Goal: Use online tool/utility: Utilize a website feature to perform a specific function

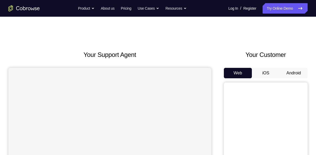
click at [299, 74] on button "Android" at bounding box center [293, 73] width 28 height 10
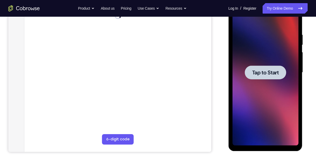
click at [262, 75] on span "Tap to Start" at bounding box center [264, 72] width 27 height 5
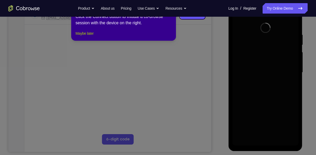
click at [93, 37] on button "Maybe later" at bounding box center [84, 33] width 18 height 6
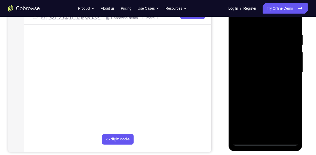
click at [264, 142] on div at bounding box center [265, 72] width 66 height 146
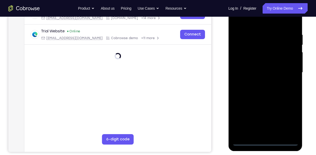
click at [291, 121] on div at bounding box center [265, 72] width 66 height 146
click at [288, 121] on div at bounding box center [265, 72] width 66 height 146
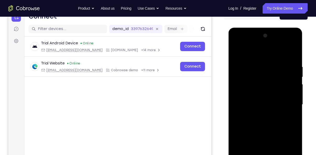
scroll to position [56, 0]
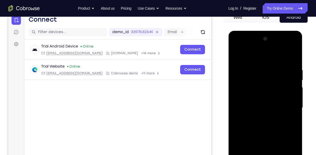
click at [237, 47] on div at bounding box center [265, 108] width 66 height 146
click at [284, 105] on div at bounding box center [265, 108] width 66 height 146
click at [258, 119] on div at bounding box center [265, 108] width 66 height 146
click at [260, 104] on div at bounding box center [265, 108] width 66 height 146
click at [253, 96] on div at bounding box center [265, 108] width 66 height 146
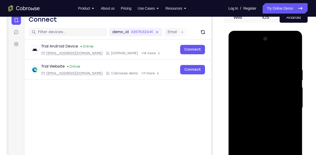
click at [266, 108] on div at bounding box center [265, 108] width 66 height 146
click at [267, 125] on div at bounding box center [265, 108] width 66 height 146
click at [265, 124] on div at bounding box center [265, 108] width 66 height 146
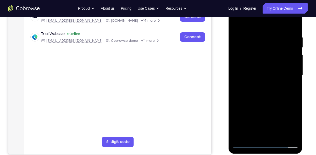
scroll to position [89, 0]
click at [263, 99] on div at bounding box center [265, 75] width 66 height 146
click at [293, 22] on div at bounding box center [265, 75] width 66 height 146
click at [277, 136] on div at bounding box center [265, 75] width 66 height 146
click at [265, 104] on div at bounding box center [265, 75] width 66 height 146
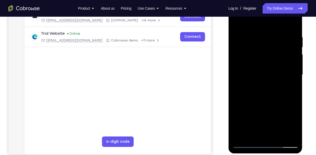
click at [260, 70] on div at bounding box center [265, 75] width 66 height 146
click at [293, 124] on div at bounding box center [265, 75] width 66 height 146
click at [265, 87] on div at bounding box center [265, 75] width 66 height 146
click at [296, 124] on div at bounding box center [265, 75] width 66 height 146
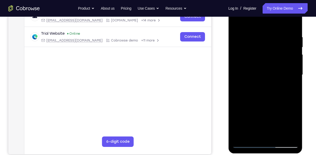
click at [290, 88] on div at bounding box center [265, 75] width 66 height 146
click at [237, 24] on div at bounding box center [265, 75] width 66 height 146
click at [260, 83] on div at bounding box center [265, 75] width 66 height 146
click at [256, 125] on div at bounding box center [265, 75] width 66 height 146
click at [278, 125] on div at bounding box center [265, 75] width 66 height 146
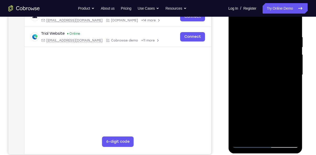
click at [259, 118] on div at bounding box center [265, 75] width 66 height 146
click at [236, 25] on div at bounding box center [265, 75] width 66 height 146
click at [255, 95] on div at bounding box center [265, 75] width 66 height 146
drag, startPoint x: 248, startPoint y: 80, endPoint x: 248, endPoint y: 56, distance: 24.6
click at [248, 56] on div at bounding box center [265, 75] width 66 height 146
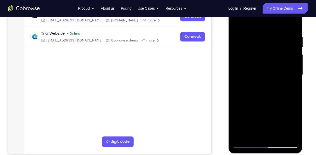
click at [253, 126] on div at bounding box center [265, 75] width 66 height 146
click at [237, 25] on div at bounding box center [265, 75] width 66 height 146
click at [257, 106] on div at bounding box center [265, 75] width 66 height 146
click at [236, 22] on div at bounding box center [265, 75] width 66 height 146
click at [256, 104] on div at bounding box center [265, 75] width 66 height 146
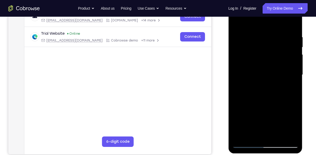
click at [251, 124] on div at bounding box center [265, 75] width 66 height 146
click at [260, 125] on div at bounding box center [265, 75] width 66 height 146
click at [253, 117] on div at bounding box center [265, 75] width 66 height 146
click at [237, 22] on div at bounding box center [265, 75] width 66 height 146
click at [255, 84] on div at bounding box center [265, 75] width 66 height 146
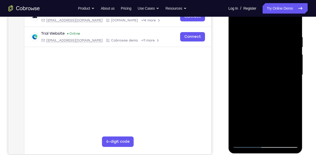
click at [237, 24] on div at bounding box center [265, 75] width 66 height 146
click at [267, 79] on div at bounding box center [265, 75] width 66 height 146
drag, startPoint x: 268, startPoint y: 121, endPoint x: 267, endPoint y: 85, distance: 36.1
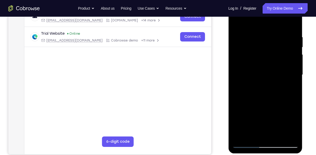
click at [267, 85] on div at bounding box center [265, 75] width 66 height 146
click at [294, 62] on div at bounding box center [265, 75] width 66 height 146
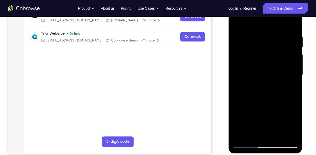
click at [294, 62] on div at bounding box center [265, 75] width 66 height 146
drag, startPoint x: 271, startPoint y: 51, endPoint x: 273, endPoint y: 115, distance: 63.6
click at [273, 115] on div at bounding box center [265, 75] width 66 height 146
click at [255, 34] on div at bounding box center [265, 75] width 66 height 146
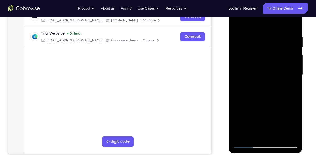
click at [292, 82] on div at bounding box center [265, 75] width 66 height 146
click at [293, 136] on div at bounding box center [265, 75] width 66 height 146
click at [294, 92] on div at bounding box center [265, 75] width 66 height 146
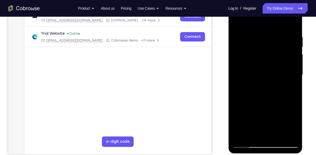
click at [292, 25] on div at bounding box center [265, 75] width 66 height 146
click at [274, 33] on div at bounding box center [265, 75] width 66 height 146
click at [292, 25] on div at bounding box center [265, 75] width 66 height 146
click at [286, 34] on div at bounding box center [265, 75] width 66 height 146
click at [288, 79] on div at bounding box center [265, 75] width 66 height 146
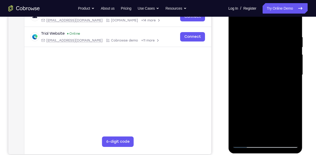
click at [288, 79] on div at bounding box center [265, 75] width 66 height 146
click at [292, 26] on div at bounding box center [265, 75] width 66 height 146
click at [251, 138] on div at bounding box center [265, 75] width 66 height 146
click at [251, 22] on div at bounding box center [265, 75] width 66 height 146
click at [257, 70] on div at bounding box center [265, 75] width 66 height 146
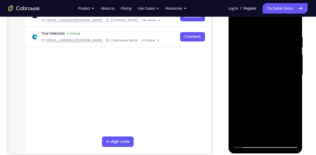
click at [237, 21] on div at bounding box center [265, 75] width 66 height 146
click at [291, 21] on div at bounding box center [265, 75] width 66 height 146
click at [240, 93] on div at bounding box center [265, 75] width 66 height 146
click at [240, 138] on div at bounding box center [265, 75] width 66 height 146
drag, startPoint x: 265, startPoint y: 110, endPoint x: 273, endPoint y: 46, distance: 63.8
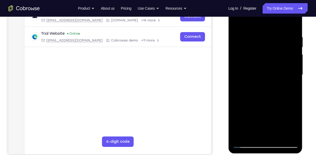
click at [273, 46] on div at bounding box center [265, 75] width 66 height 146
drag, startPoint x: 265, startPoint y: 91, endPoint x: 269, endPoint y: 33, distance: 58.2
click at [269, 33] on div at bounding box center [265, 75] width 66 height 146
drag, startPoint x: 271, startPoint y: 90, endPoint x: 275, endPoint y: 53, distance: 37.1
click at [275, 53] on div at bounding box center [265, 75] width 66 height 146
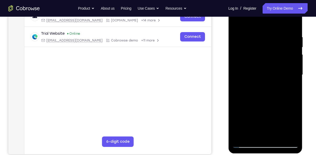
click at [296, 61] on div at bounding box center [265, 75] width 66 height 146
click at [237, 111] on div at bounding box center [265, 75] width 66 height 146
click at [294, 63] on div at bounding box center [265, 75] width 66 height 146
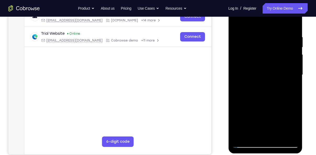
click at [294, 63] on div at bounding box center [265, 75] width 66 height 146
drag, startPoint x: 278, startPoint y: 112, endPoint x: 274, endPoint y: 48, distance: 64.4
click at [274, 48] on div at bounding box center [265, 75] width 66 height 146
drag, startPoint x: 265, startPoint y: 100, endPoint x: 270, endPoint y: 44, distance: 56.4
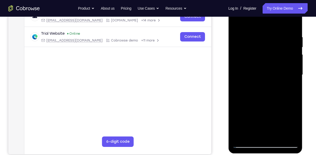
click at [270, 44] on div at bounding box center [265, 75] width 66 height 146
click at [238, 110] on div at bounding box center [265, 75] width 66 height 146
drag, startPoint x: 264, startPoint y: 119, endPoint x: 282, endPoint y: 35, distance: 85.9
click at [282, 35] on div at bounding box center [265, 75] width 66 height 146
drag, startPoint x: 277, startPoint y: 93, endPoint x: 277, endPoint y: 48, distance: 44.7
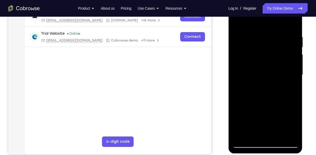
click at [277, 48] on div at bounding box center [265, 75] width 66 height 146
click at [295, 56] on div at bounding box center [265, 75] width 66 height 146
drag, startPoint x: 276, startPoint y: 104, endPoint x: 278, endPoint y: 42, distance: 62.5
click at [278, 42] on div at bounding box center [265, 75] width 66 height 146
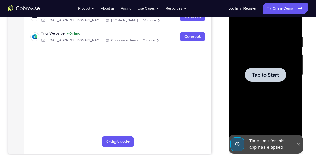
drag, startPoint x: 272, startPoint y: 92, endPoint x: 274, endPoint y: 46, distance: 46.6
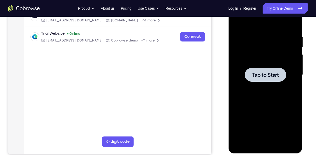
click at [266, 74] on span "Tap to Start" at bounding box center [264, 74] width 27 height 5
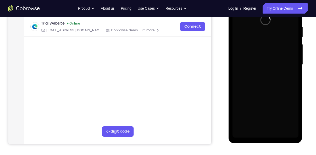
scroll to position [99, 0]
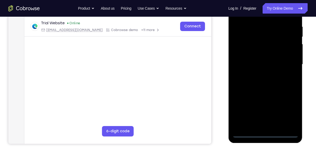
click at [264, 133] on div at bounding box center [265, 64] width 66 height 146
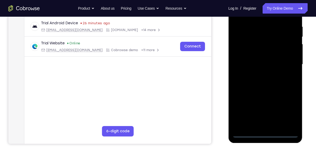
click at [290, 112] on div at bounding box center [265, 64] width 66 height 146
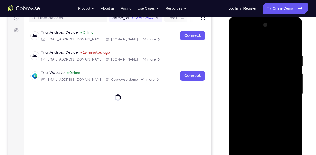
scroll to position [68, 0]
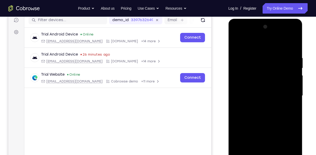
click at [238, 36] on div at bounding box center [265, 96] width 66 height 146
click at [287, 93] on div at bounding box center [265, 96] width 66 height 146
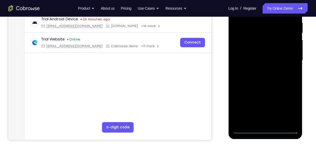
scroll to position [103, 0]
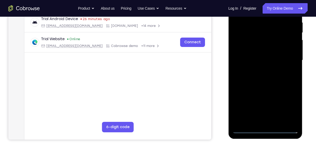
click at [257, 123] on div at bounding box center [265, 60] width 66 height 146
click at [248, 55] on div at bounding box center [265, 60] width 66 height 146
click at [255, 50] on div at bounding box center [265, 60] width 66 height 146
click at [259, 59] on div at bounding box center [265, 60] width 66 height 146
click at [261, 78] on div at bounding box center [265, 60] width 66 height 146
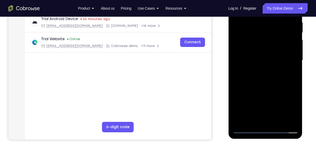
click at [261, 78] on div at bounding box center [265, 60] width 66 height 146
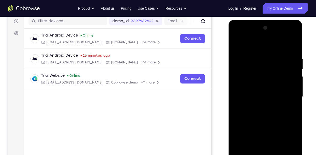
scroll to position [76, 0]
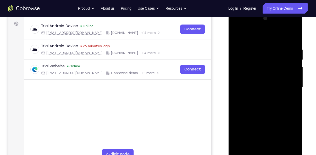
click at [292, 40] on div at bounding box center [265, 87] width 66 height 146
drag, startPoint x: 256, startPoint y: 116, endPoint x: 256, endPoint y: 78, distance: 38.2
click at [256, 78] on div at bounding box center [265, 87] width 66 height 146
click at [236, 121] on div at bounding box center [265, 87] width 66 height 146
drag, startPoint x: 263, startPoint y: 91, endPoint x: 264, endPoint y: 137, distance: 45.5
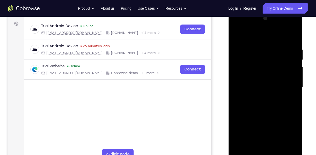
click at [264, 137] on div at bounding box center [265, 87] width 66 height 146
click at [259, 49] on div at bounding box center [265, 87] width 66 height 146
click at [288, 91] on div at bounding box center [265, 87] width 66 height 146
click at [293, 38] on div at bounding box center [265, 87] width 66 height 146
click at [273, 45] on div at bounding box center [265, 87] width 66 height 146
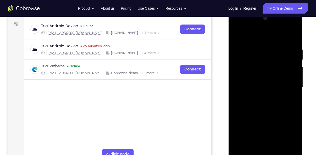
click at [291, 68] on div at bounding box center [265, 87] width 66 height 146
click at [293, 39] on div at bounding box center [265, 87] width 66 height 146
click at [290, 45] on div at bounding box center [265, 87] width 66 height 146
click at [285, 148] on div at bounding box center [265, 87] width 66 height 146
click at [286, 147] on div at bounding box center [265, 87] width 66 height 146
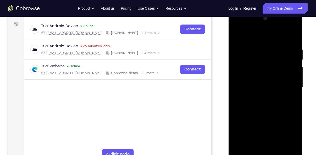
click at [275, 108] on div at bounding box center [265, 87] width 66 height 146
click at [232, 100] on div at bounding box center [265, 87] width 66 height 146
drag, startPoint x: 242, startPoint y: 100, endPoint x: 303, endPoint y: 96, distance: 61.8
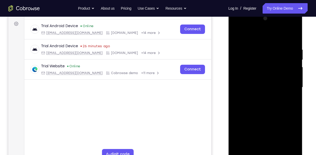
click at [302, 96] on html "Online web based iOS Simulators and Android Emulators. Run iPhone, iPad, Mobile…" at bounding box center [265, 88] width 75 height 157
click at [245, 101] on div at bounding box center [265, 87] width 66 height 146
click at [293, 37] on div at bounding box center [265, 87] width 66 height 146
drag, startPoint x: 289, startPoint y: 48, endPoint x: 236, endPoint y: 49, distance: 53.1
click at [236, 49] on div at bounding box center [265, 87] width 66 height 146
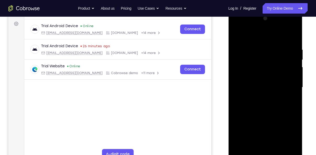
drag, startPoint x: 284, startPoint y: 41, endPoint x: 245, endPoint y: 43, distance: 38.7
click at [245, 43] on div at bounding box center [265, 87] width 66 height 146
drag, startPoint x: 282, startPoint y: 43, endPoint x: 225, endPoint y: 45, distance: 57.0
click at [228, 45] on html "Online web based iOS Simulators and Android Emulators. Run iPhone, iPad, Mobile…" at bounding box center [265, 88] width 75 height 157
click at [278, 45] on div at bounding box center [265, 87] width 66 height 146
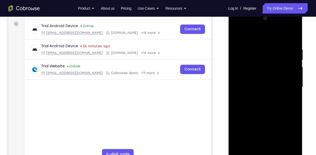
click at [290, 95] on div at bounding box center [265, 87] width 66 height 146
click at [291, 70] on div at bounding box center [265, 87] width 66 height 146
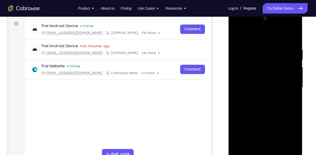
drag, startPoint x: 287, startPoint y: 74, endPoint x: 240, endPoint y: 76, distance: 46.3
click at [240, 76] on div at bounding box center [265, 87] width 66 height 146
click at [292, 76] on div at bounding box center [265, 87] width 66 height 146
click at [292, 36] on div at bounding box center [265, 87] width 66 height 146
click at [269, 49] on div at bounding box center [265, 87] width 66 height 146
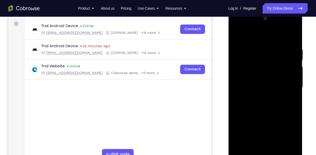
click at [297, 78] on div at bounding box center [265, 87] width 66 height 146
click at [293, 37] on div at bounding box center [265, 87] width 66 height 146
drag, startPoint x: 289, startPoint y: 49, endPoint x: 229, endPoint y: 45, distance: 60.8
click at [229, 45] on div at bounding box center [265, 88] width 74 height 156
click at [280, 46] on div at bounding box center [265, 87] width 66 height 146
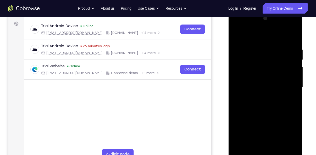
click at [290, 57] on div at bounding box center [265, 87] width 66 height 146
click at [292, 37] on div at bounding box center [265, 87] width 66 height 146
drag, startPoint x: 287, startPoint y: 46, endPoint x: 233, endPoint y: 46, distance: 54.4
click at [233, 46] on div at bounding box center [265, 87] width 66 height 146
click at [274, 45] on div at bounding box center [265, 87] width 66 height 146
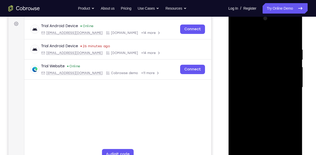
click at [288, 78] on div at bounding box center [265, 87] width 66 height 146
click at [292, 37] on div at bounding box center [265, 87] width 66 height 146
drag, startPoint x: 289, startPoint y: 45, endPoint x: 237, endPoint y: 42, distance: 52.9
click at [237, 42] on div at bounding box center [265, 87] width 66 height 146
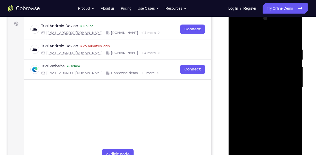
drag, startPoint x: 284, startPoint y: 43, endPoint x: 240, endPoint y: 44, distance: 43.4
click at [240, 44] on div at bounding box center [265, 87] width 66 height 146
drag, startPoint x: 283, startPoint y: 47, endPoint x: 234, endPoint y: 47, distance: 48.9
click at [234, 47] on div at bounding box center [265, 87] width 66 height 146
drag, startPoint x: 292, startPoint y: 45, endPoint x: 249, endPoint y: 47, distance: 42.7
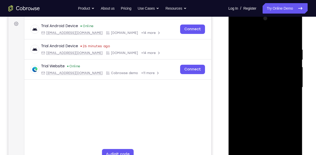
click at [249, 47] on div at bounding box center [265, 87] width 66 height 146
drag, startPoint x: 284, startPoint y: 46, endPoint x: 238, endPoint y: 56, distance: 46.7
click at [238, 56] on div at bounding box center [265, 87] width 66 height 146
click at [260, 45] on div at bounding box center [265, 87] width 66 height 146
click at [293, 36] on div at bounding box center [265, 87] width 66 height 146
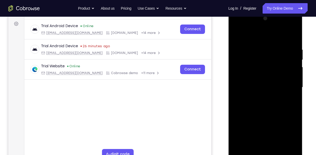
click at [275, 44] on div at bounding box center [265, 87] width 66 height 146
click at [293, 37] on div at bounding box center [265, 87] width 66 height 146
click at [291, 48] on div at bounding box center [265, 87] width 66 height 146
click at [293, 37] on div at bounding box center [265, 87] width 66 height 146
drag, startPoint x: 287, startPoint y: 45, endPoint x: 238, endPoint y: 48, distance: 49.0
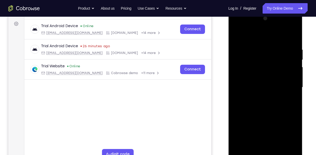
click at [238, 48] on div at bounding box center [265, 87] width 66 height 146
drag, startPoint x: 291, startPoint y: 43, endPoint x: 239, endPoint y: 43, distance: 52.3
click at [239, 43] on div at bounding box center [265, 87] width 66 height 146
drag, startPoint x: 287, startPoint y: 47, endPoint x: 258, endPoint y: 47, distance: 29.0
click at [258, 47] on div at bounding box center [265, 87] width 66 height 146
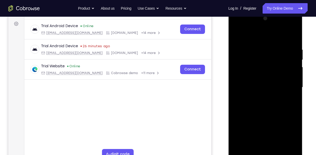
click at [260, 44] on div at bounding box center [265, 87] width 66 height 146
click at [288, 60] on div at bounding box center [265, 87] width 66 height 146
click at [291, 37] on div at bounding box center [265, 87] width 66 height 146
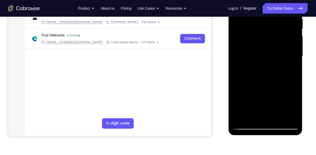
scroll to position [108, 0]
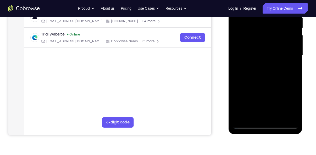
click at [278, 118] on div at bounding box center [265, 55] width 66 height 146
click at [269, 83] on div at bounding box center [265, 55] width 66 height 146
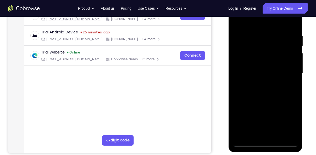
click at [248, 77] on div at bounding box center [265, 74] width 66 height 146
click at [252, 21] on div at bounding box center [265, 74] width 66 height 146
click at [236, 18] on div at bounding box center [265, 74] width 66 height 146
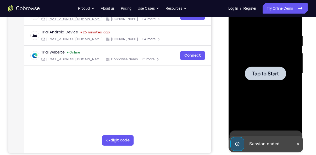
click at [282, 96] on div at bounding box center [265, 74] width 66 height 146
